Goal: Information Seeking & Learning: Learn about a topic

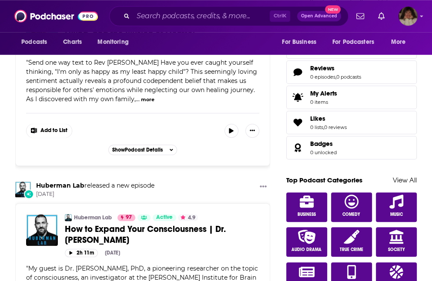
click at [191, 13] on input "Search podcasts, credits, & more..." at bounding box center [201, 16] width 136 height 14
click at [150, 20] on input "Search podcasts, credits, & more..." at bounding box center [201, 16] width 136 height 14
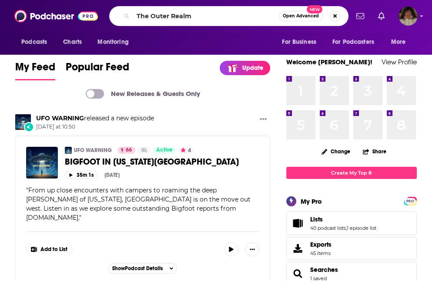
type input "The Outer Realm"
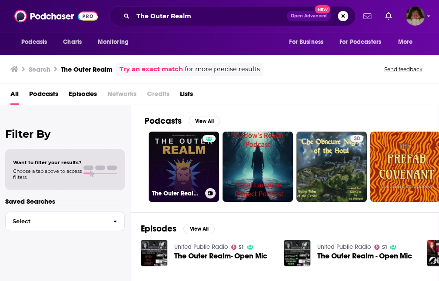
click at [176, 154] on link "The Outer Realm NFT Podcast" at bounding box center [184, 167] width 70 height 70
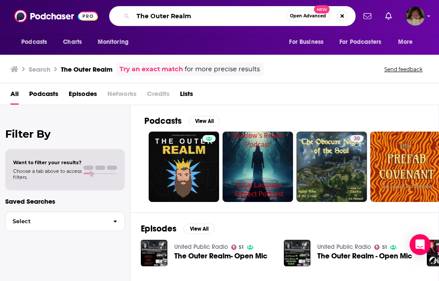
click at [203, 22] on input "The Outer Realm" at bounding box center [209, 16] width 153 height 14
click at [41, 41] on span "Podcasts" at bounding box center [34, 42] width 26 height 12
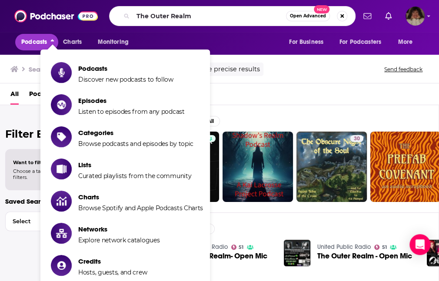
click at [41, 41] on span "Podcasts" at bounding box center [34, 42] width 26 height 12
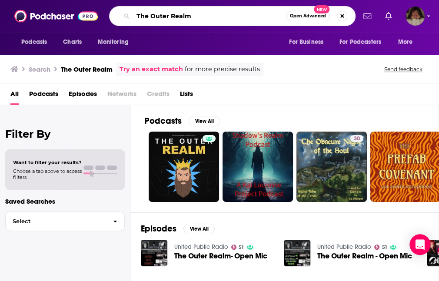
click at [215, 15] on input "The Outer Realm" at bounding box center [209, 16] width 153 height 14
type input "The Outer Realm - Michelle Desrochers"
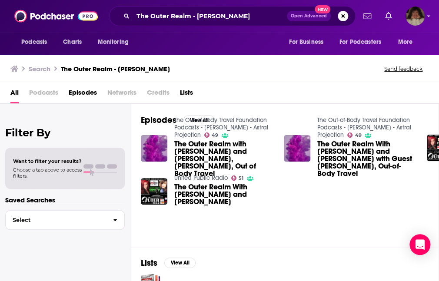
click at [213, 156] on span "The Outer Realm with Michelle Desrochers and Amelia Pisano, Marilynn Hughes, Ou…" at bounding box center [223, 158] width 99 height 37
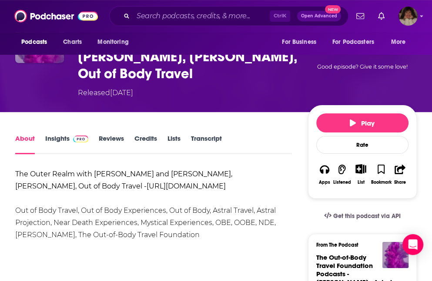
scroll to position [92, 0]
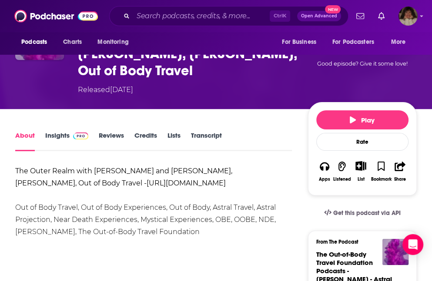
click at [58, 135] on link "Insights" at bounding box center [66, 141] width 43 height 20
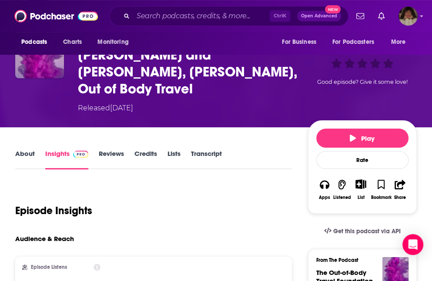
scroll to position [53, 0]
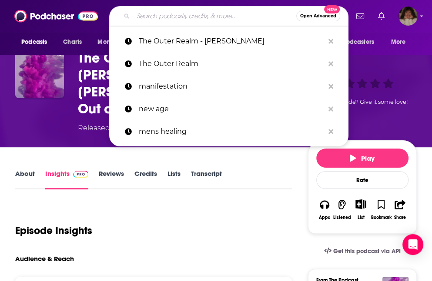
click at [164, 20] on input "Search podcasts, credits, & more..." at bounding box center [214, 16] width 163 height 14
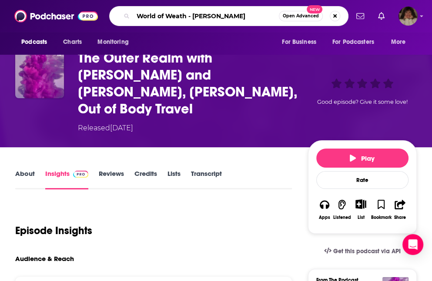
type input "World of Weath - Maryanne Comaroto"
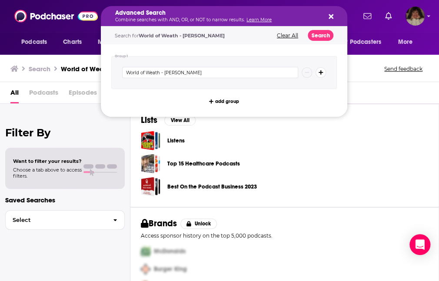
click at [330, 13] on icon "Search podcasts, credits, & more..." at bounding box center [331, 16] width 5 height 7
click at [84, 105] on div "Filter By Want to filter your results? Choose a tab above to access filters. Sa…" at bounding box center [65, 244] width 130 height 281
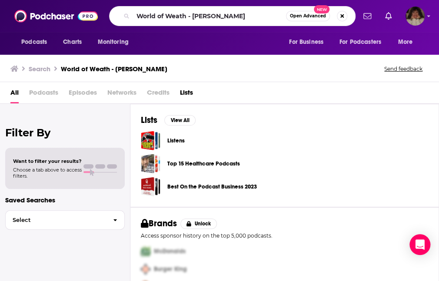
click at [116, 18] on div "World of Weath - Maryanne Comaroto Open Advanced New" at bounding box center [232, 16] width 246 height 20
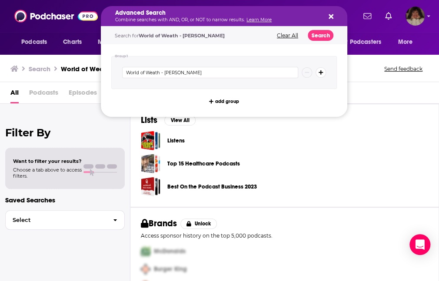
click at [331, 16] on icon "Search podcasts, credits, & more..." at bounding box center [331, 16] width 5 height 5
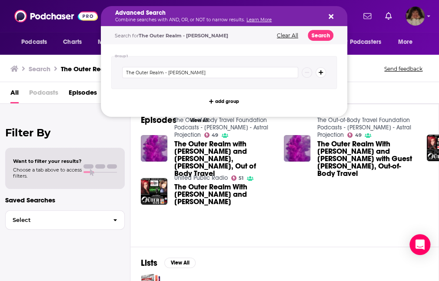
click at [329, 17] on icon "Search podcasts, credits, & more..." at bounding box center [331, 16] width 5 height 5
click at [150, 69] on input "The Outer Realm - Michelle Desrochers" at bounding box center [210, 72] width 176 height 11
click at [217, 74] on input "The Outer TRealm - Michelle Desrochers" at bounding box center [210, 72] width 176 height 11
type input "T"
type input "The Wealth of Worth"
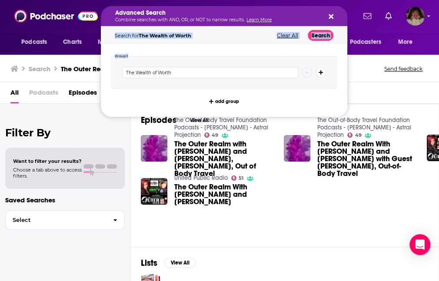
drag, startPoint x: 271, startPoint y: 48, endPoint x: 290, endPoint y: 35, distance: 22.8
click at [290, 44] on div "Group 1 The Wealth of Worth add group" at bounding box center [224, 80] width 246 height 73
click at [288, 34] on button "Clear All" at bounding box center [287, 36] width 27 height 6
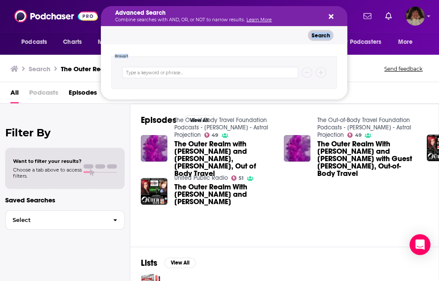
click at [331, 16] on icon "Search podcasts, credits, & more..." at bounding box center [331, 16] width 5 height 5
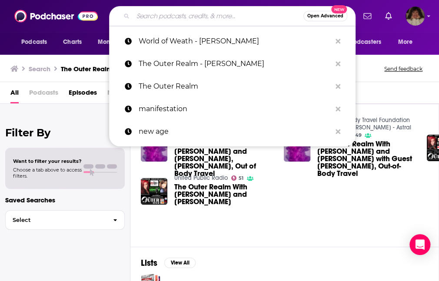
click at [243, 15] on input "Search podcasts, credits, & more..." at bounding box center [218, 16] width 170 height 14
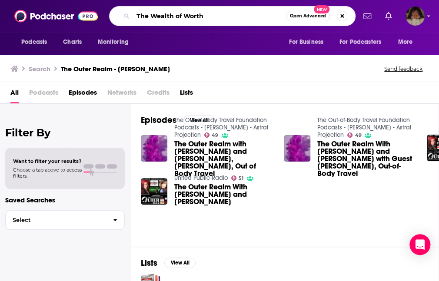
type input "The Wealth of Worth"
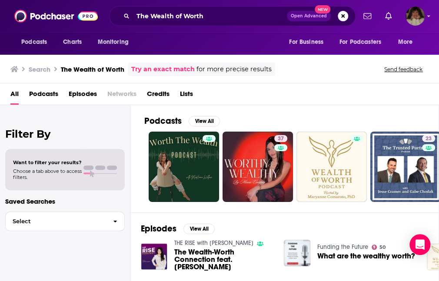
click at [237, 44] on div "Podcasts Charts Monitoring For Business For Podcasters More" at bounding box center [219, 43] width 439 height 23
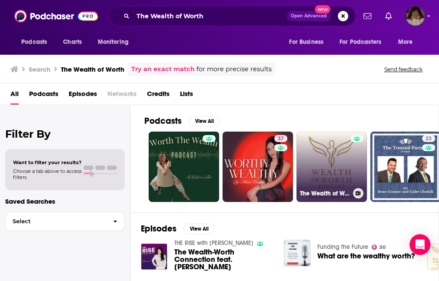
click at [337, 161] on link "The Wealth of Worth–Where power gets personal!" at bounding box center [331, 167] width 70 height 70
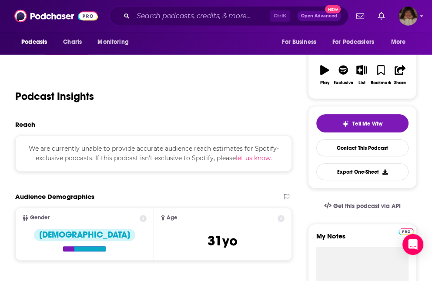
scroll to position [122, 0]
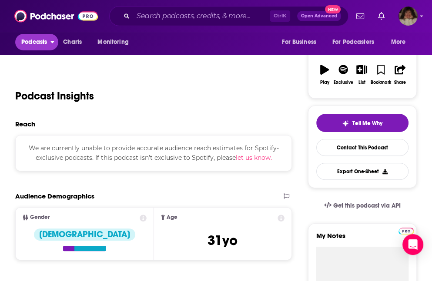
click at [37, 41] on span "Podcasts" at bounding box center [34, 42] width 26 height 12
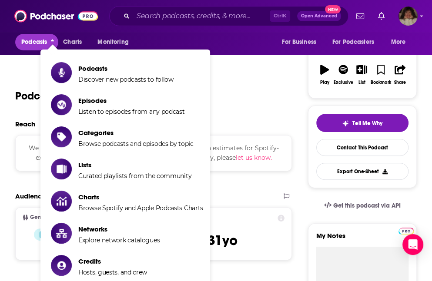
click at [241, 71] on div "Podcast Insights" at bounding box center [150, 91] width 270 height 44
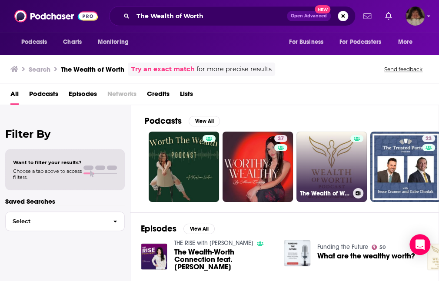
click at [340, 183] on link "The Wealth of Worth–Where power gets personal!" at bounding box center [331, 167] width 70 height 70
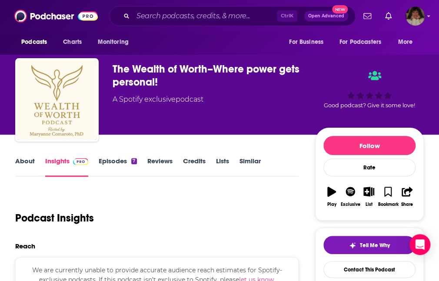
click at [340, 183] on button "Exclusive" at bounding box center [350, 196] width 20 height 31
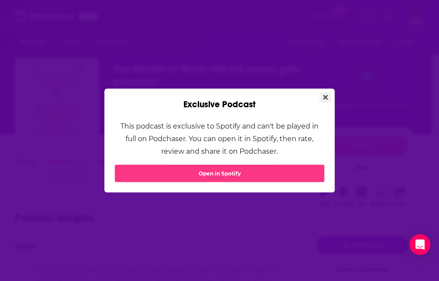
click at [324, 100] on icon "Close" at bounding box center [325, 97] width 5 height 7
